Goal: Task Accomplishment & Management: Manage account settings

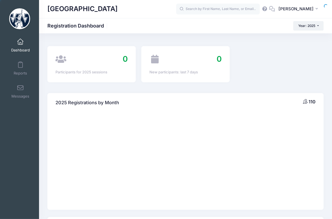
select select
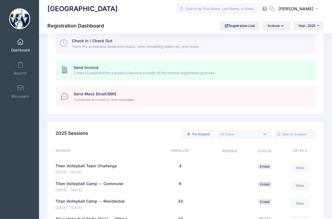
scroll to position [316, 0]
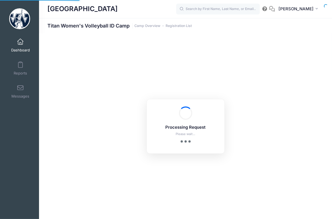
select select "10"
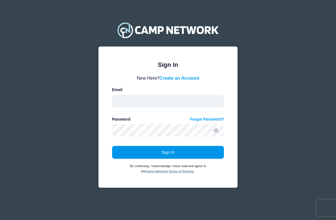
type input "swearitl@westminster.edu"
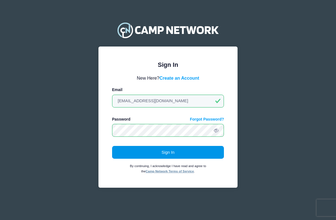
click at [174, 150] on button "Sign In" at bounding box center [168, 152] width 112 height 13
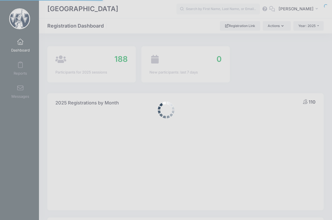
select select
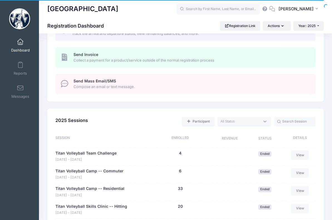
scroll to position [328, 0]
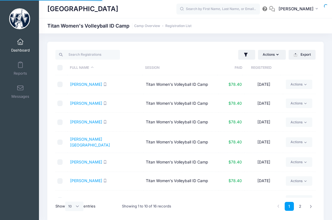
select select "10"
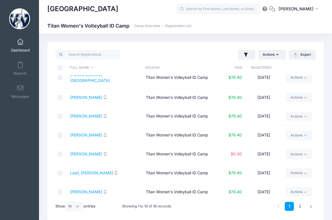
scroll to position [65, 0]
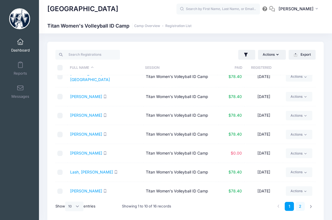
click at [299, 206] on link "2" at bounding box center [300, 206] width 9 height 9
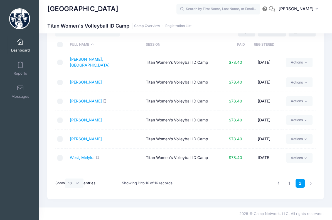
scroll to position [0, 0]
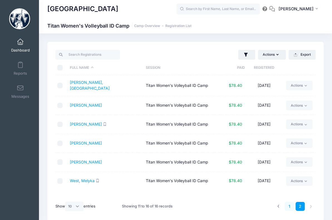
click at [289, 206] on link "1" at bounding box center [289, 206] width 9 height 9
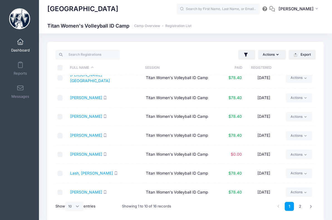
scroll to position [65, 0]
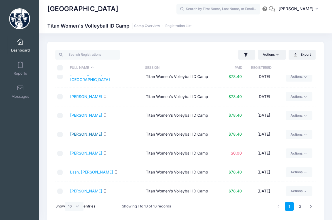
click at [87, 132] on link "[PERSON_NAME]" at bounding box center [86, 134] width 32 height 5
click at [74, 170] on link "Lash, Brayley" at bounding box center [91, 172] width 43 height 5
click at [96, 151] on link "Johnson, Jaeda" at bounding box center [86, 153] width 32 height 5
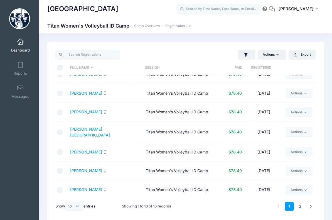
scroll to position [10, 0]
click at [95, 93] on link "Bogunovich, Giana" at bounding box center [86, 93] width 32 height 5
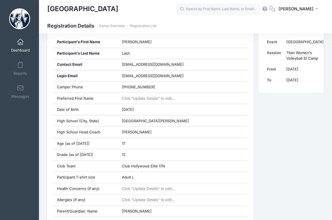
scroll to position [123, 0]
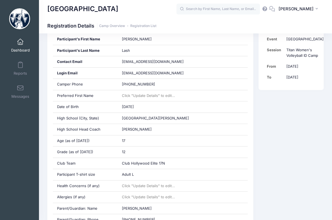
click at [153, 9] on div "[GEOGRAPHIC_DATA]" at bounding box center [111, 9] width 129 height 13
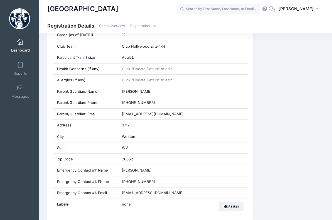
scroll to position [231, 0]
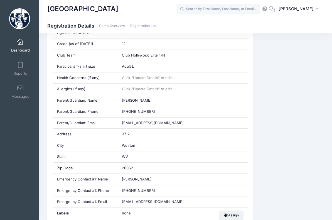
click at [147, 12] on div "[GEOGRAPHIC_DATA]" at bounding box center [111, 9] width 129 height 13
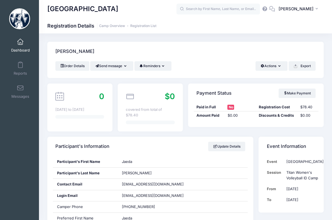
click at [145, 151] on div "Participant's Information Update Details" at bounding box center [150, 146] width 206 height 19
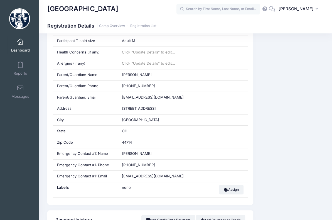
scroll to position [245, 0]
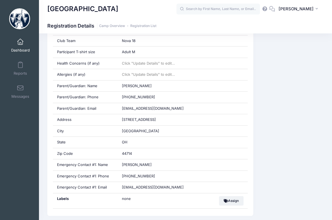
click at [191, 30] on div "[GEOGRAPHIC_DATA] Registration Details Camp Overview Registration List" at bounding box center [185, 26] width 293 height 8
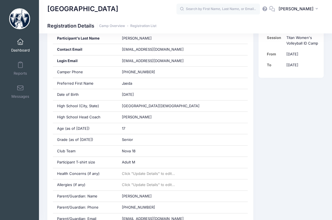
scroll to position [134, 0]
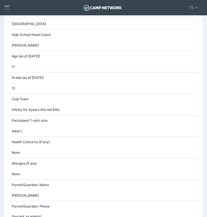
scroll to position [361, 0]
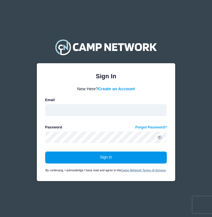
type input "[EMAIL_ADDRESS][DOMAIN_NAME]"
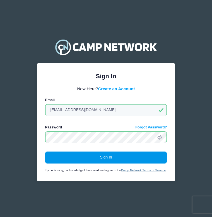
click at [139, 156] on button "Sign In" at bounding box center [106, 157] width 122 height 12
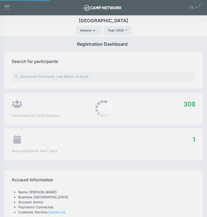
select select
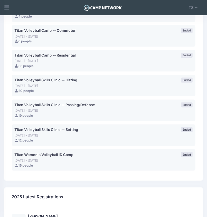
scroll to position [393, 0]
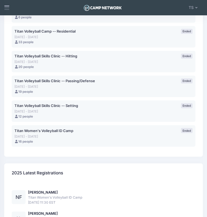
click at [144, 139] on div "Titan Women's Volleyball ID Camp Aug 2 - Aug 2, 2025 16 people" at bounding box center [91, 136] width 155 height 16
click at [71, 131] on link "Titan Women's Volleyball ID Camp" at bounding box center [43, 130] width 59 height 5
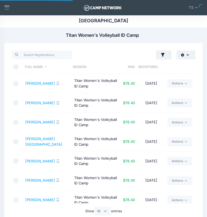
select select "10"
click at [41, 198] on link "[PERSON_NAME]" at bounding box center [40, 200] width 30 height 4
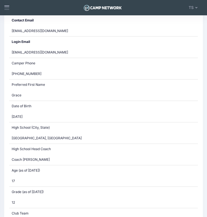
scroll to position [254, 0]
